Goal: Information Seeking & Learning: Learn about a topic

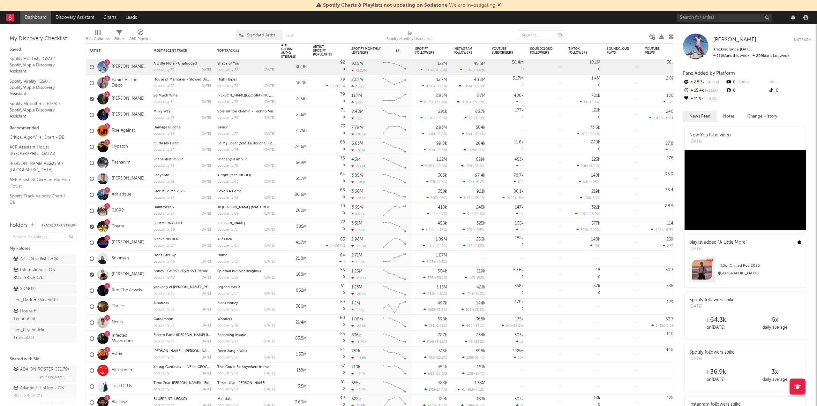
click at [499, 5] on icon at bounding box center [499, 4] width 4 height 5
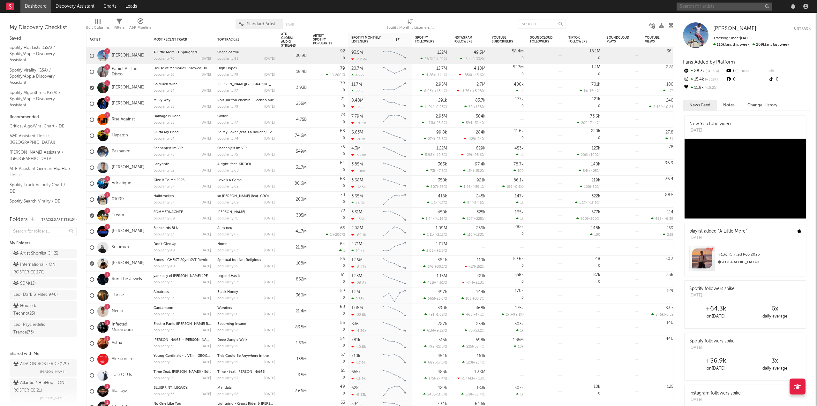
click at [688, 4] on input "text" at bounding box center [724, 7] width 96 height 8
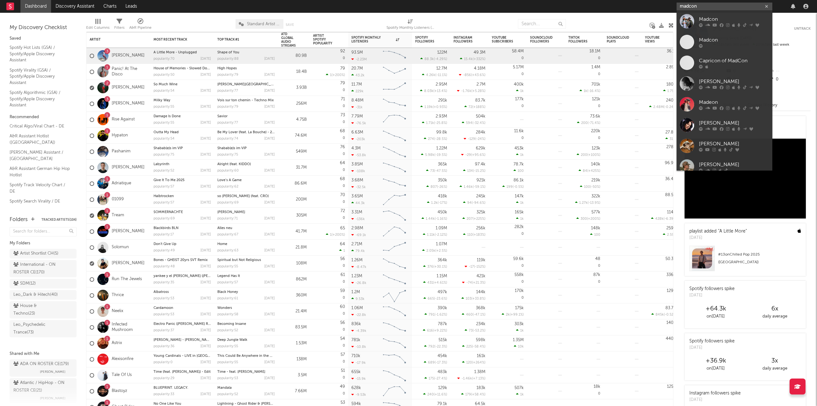
type input "madcon"
click at [688, 22] on div at bounding box center [687, 21] width 14 height 14
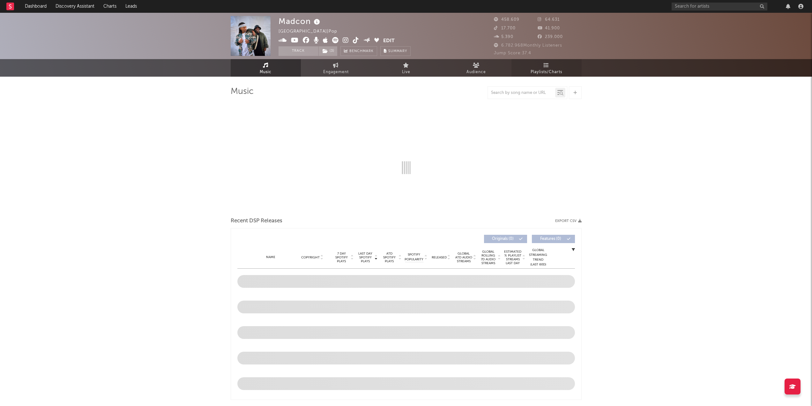
click at [531, 71] on span "Playlists/Charts" at bounding box center [547, 72] width 32 height 8
